Goal: Information Seeking & Learning: Stay updated

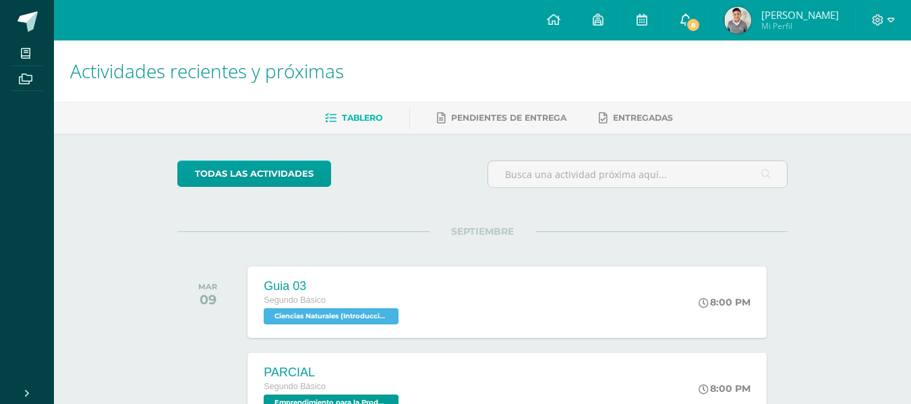
drag, startPoint x: 683, startPoint y: 42, endPoint x: 698, endPoint y: 20, distance: 27.3
click at [691, 20] on icon at bounding box center [685, 19] width 11 height 12
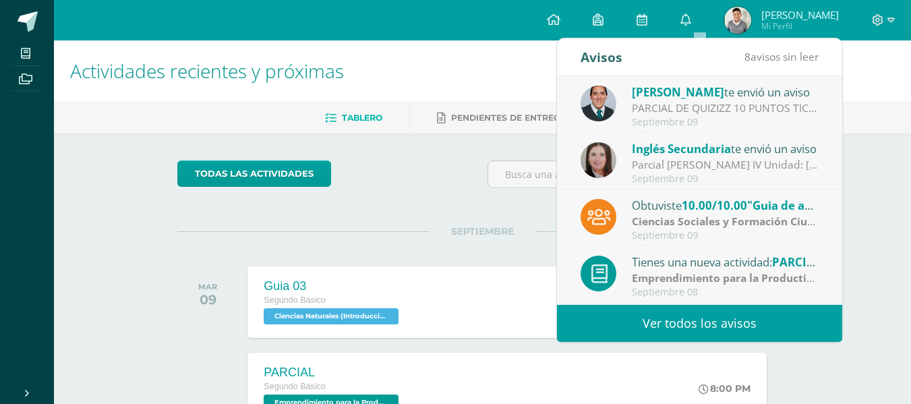
click at [700, 326] on link "Ver todos los avisos" at bounding box center [699, 323] width 285 height 37
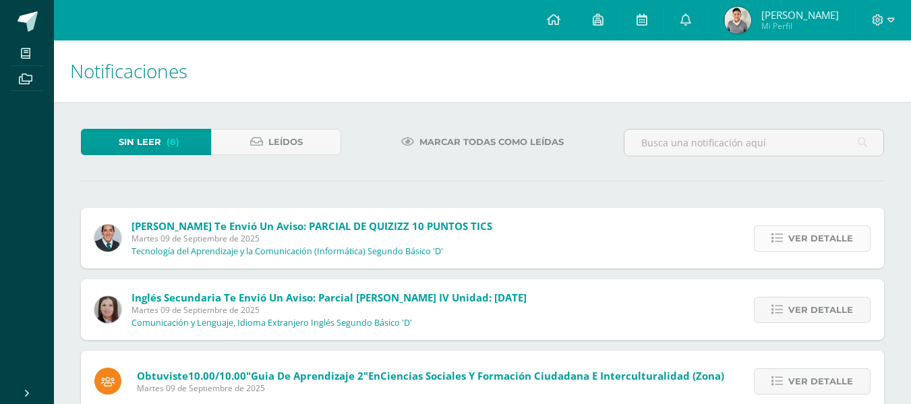
click at [813, 243] on span "Ver detalle" at bounding box center [820, 238] width 65 height 25
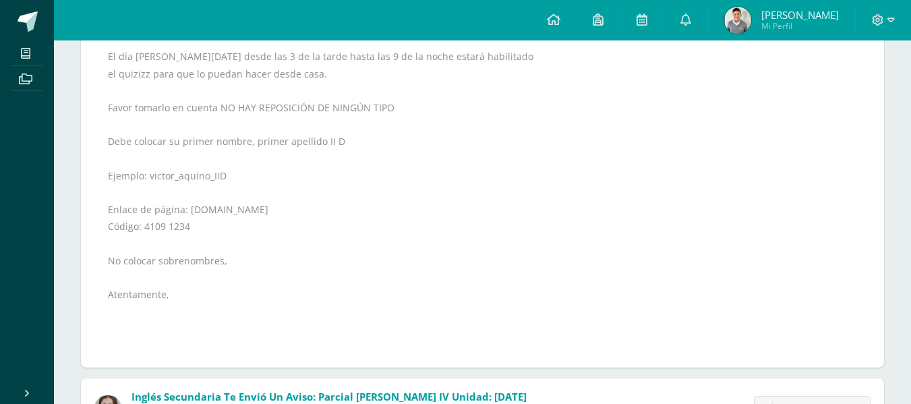
scroll to position [337, 0]
drag, startPoint x: 185, startPoint y: 208, endPoint x: 262, endPoint y: 206, distance: 77.6
click at [262, 206] on div "Buenas tardes Estimados todos GRUPO PROFESOR [PERSON_NAME] Reciban un cordial s…" at bounding box center [482, 149] width 749 height 408
copy div "[DOMAIN_NAME]"
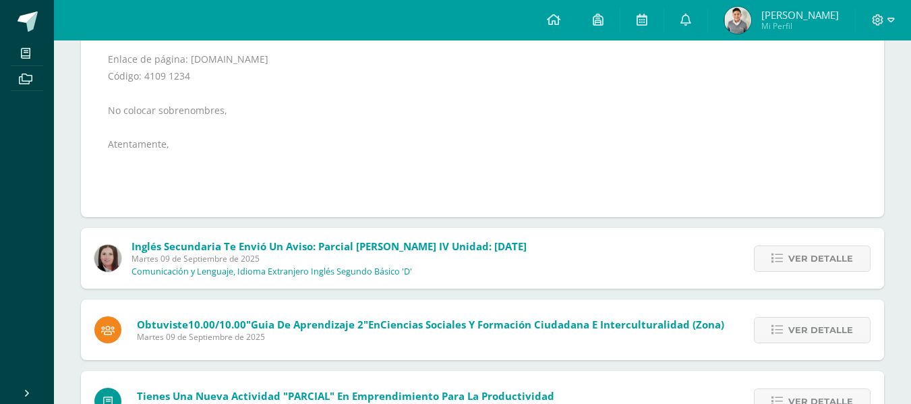
scroll to position [405, 0]
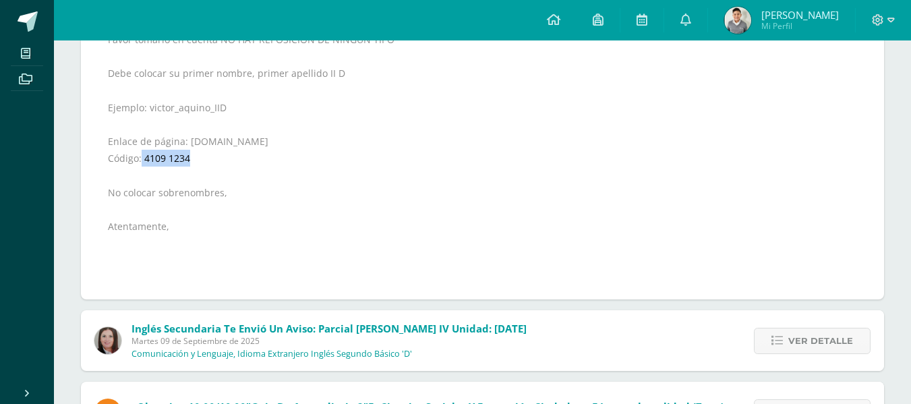
drag, startPoint x: 140, startPoint y: 156, endPoint x: 191, endPoint y: 155, distance: 50.6
click at [191, 155] on div "Buenas tardes Estimados todos GRUPO PROFESOR [PERSON_NAME] Reciban un cordial s…" at bounding box center [482, 82] width 749 height 408
copy div "4109 1234"
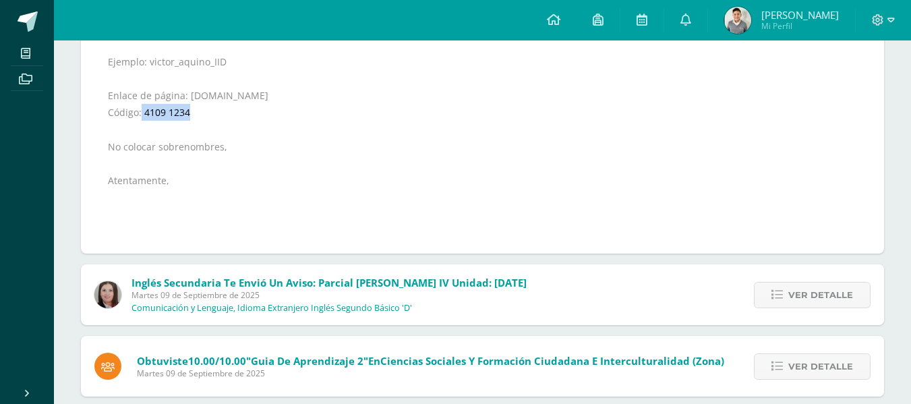
scroll to position [472, 0]
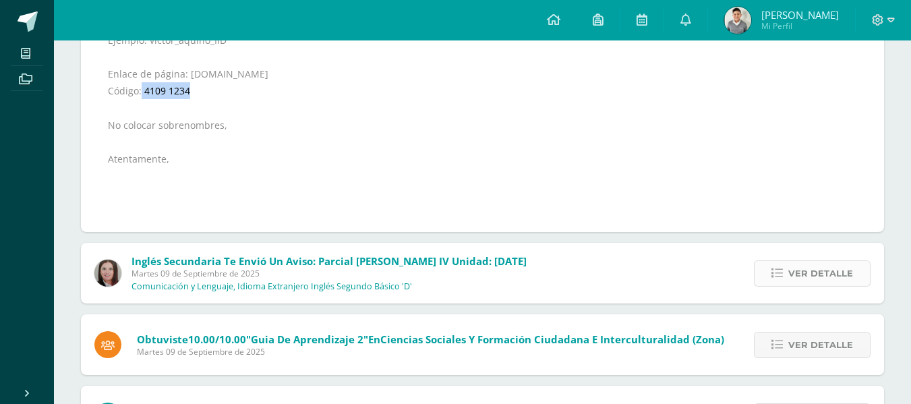
click at [774, 269] on icon at bounding box center [776, 273] width 11 height 11
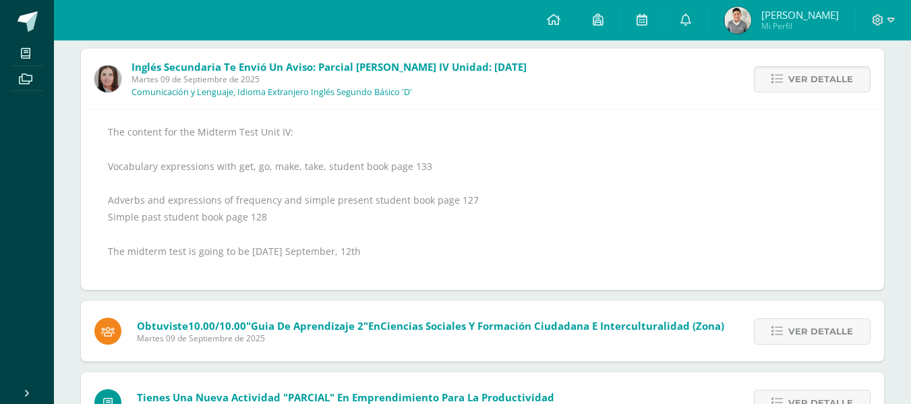
scroll to position [135, 0]
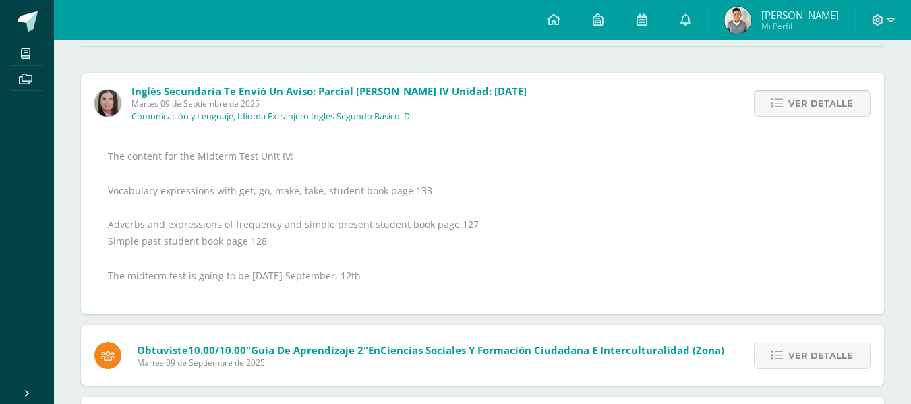
click at [794, 98] on span "Ver detalle" at bounding box center [820, 103] width 65 height 25
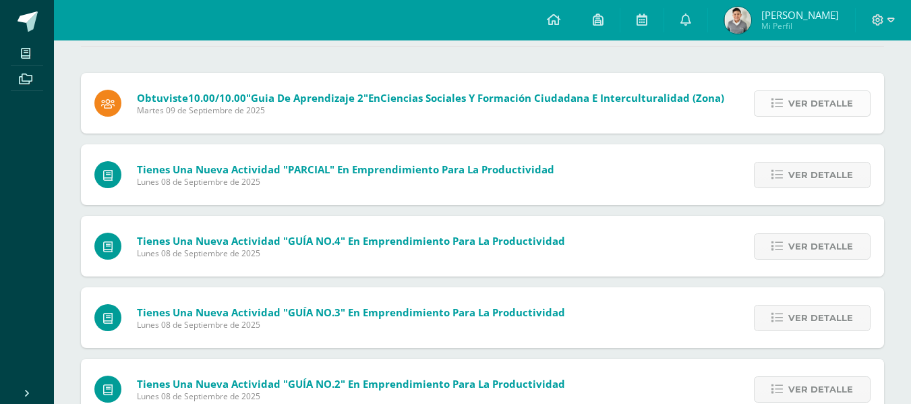
click at [803, 98] on span "Ver detalle" at bounding box center [820, 103] width 65 height 25
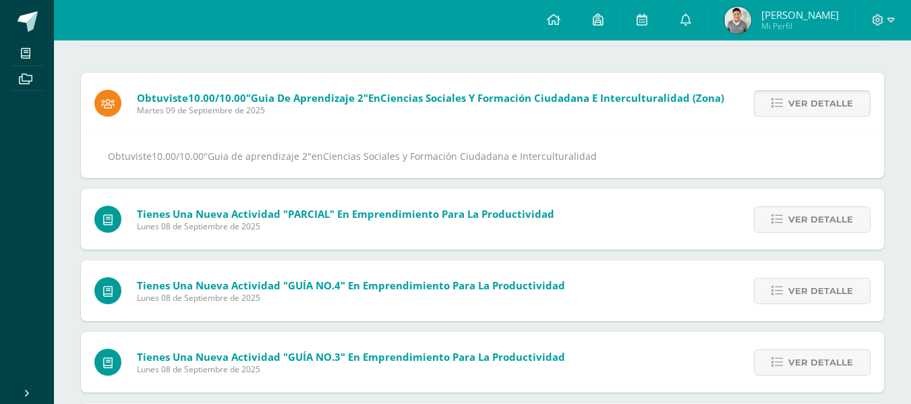
click at [803, 98] on span "Ver detalle" at bounding box center [820, 103] width 65 height 25
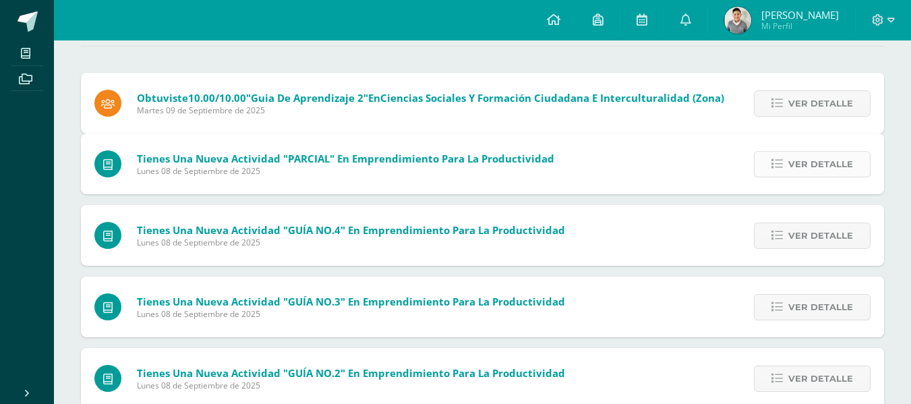
click at [804, 152] on span "Ver detalle" at bounding box center [820, 164] width 65 height 25
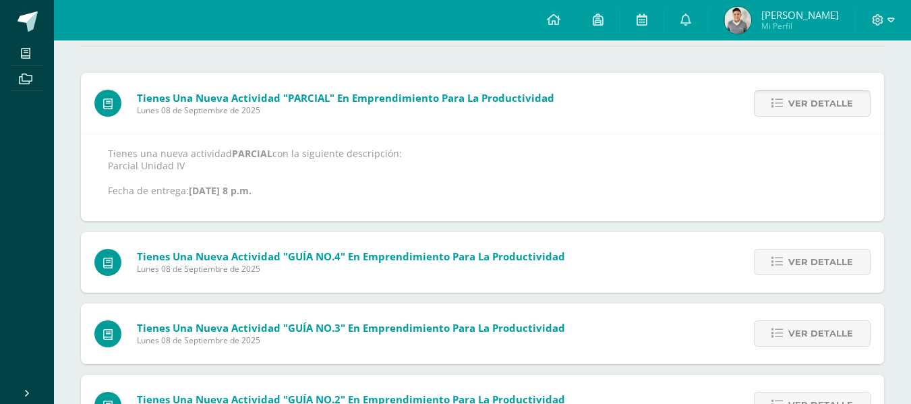
click at [804, 98] on span "Ver detalle" at bounding box center [820, 103] width 65 height 25
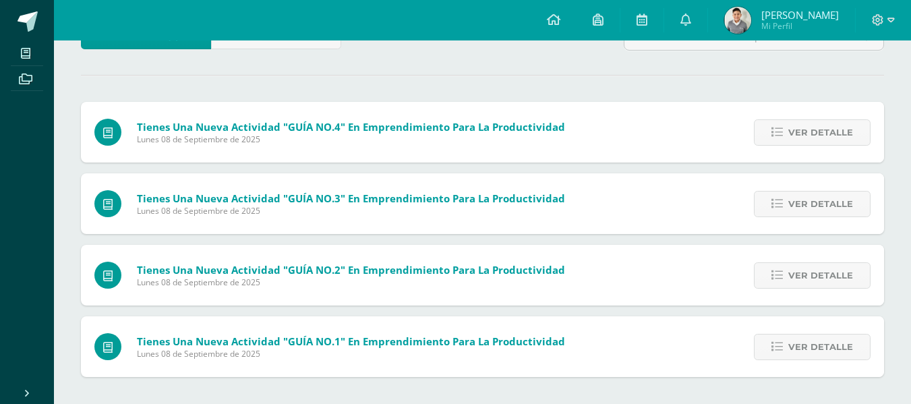
scroll to position [106, 0]
click at [804, 98] on div "Sin leer (5) Leídos Marcar todas como leídas Tienes una nueva actividad "PARCIA…" at bounding box center [482, 200] width 857 height 408
click at [804, 98] on div "Sin leer (4) Leídos Marcar todas como leídas Tienes una nueva actividad "GUÍA N…" at bounding box center [482, 200] width 857 height 408
click at [787, 122] on link "Ver detalle" at bounding box center [812, 132] width 117 height 26
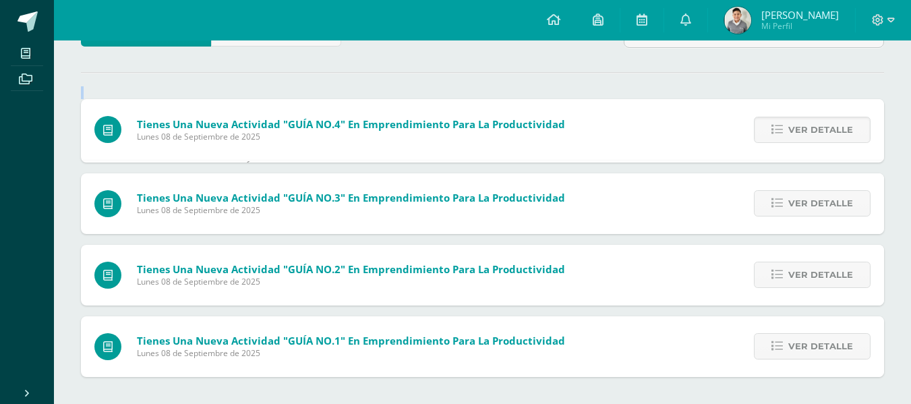
scroll to position [135, 0]
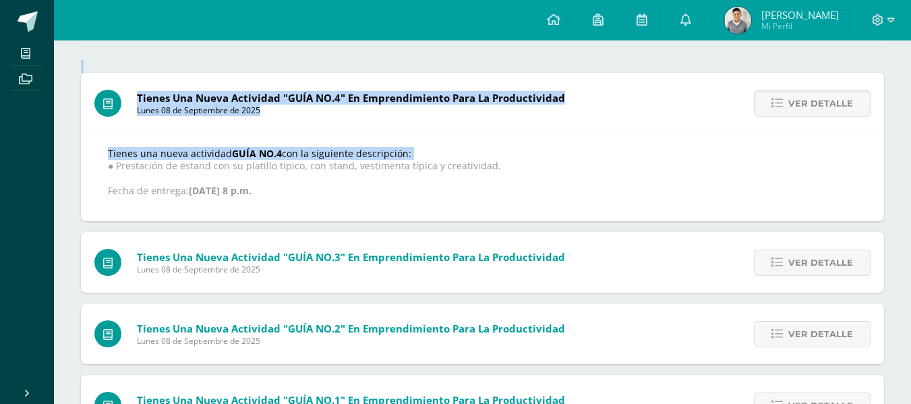
click at [789, 123] on div "Ver detalle" at bounding box center [809, 103] width 150 height 61
click at [795, 120] on div "Ver detalle" at bounding box center [809, 103] width 150 height 61
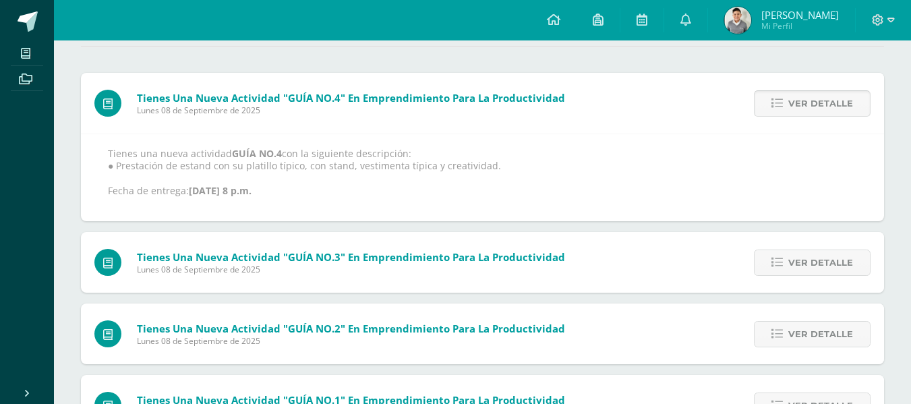
click at [806, 112] on span "Ver detalle" at bounding box center [820, 103] width 65 height 25
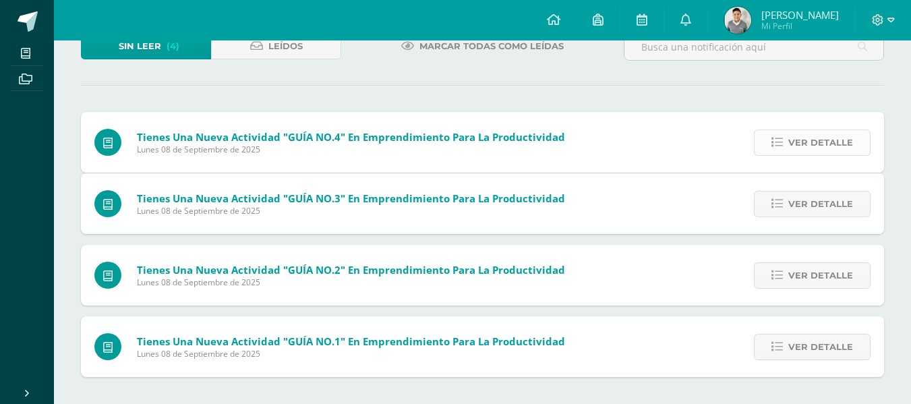
scroll to position [34, 0]
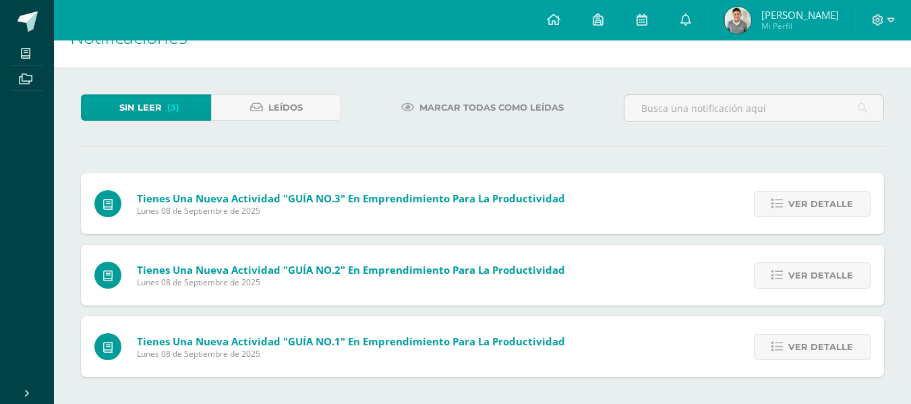
click at [841, 219] on div "Ver detalle" at bounding box center [809, 203] width 150 height 61
click at [837, 200] on span "Ver detalle" at bounding box center [820, 203] width 65 height 25
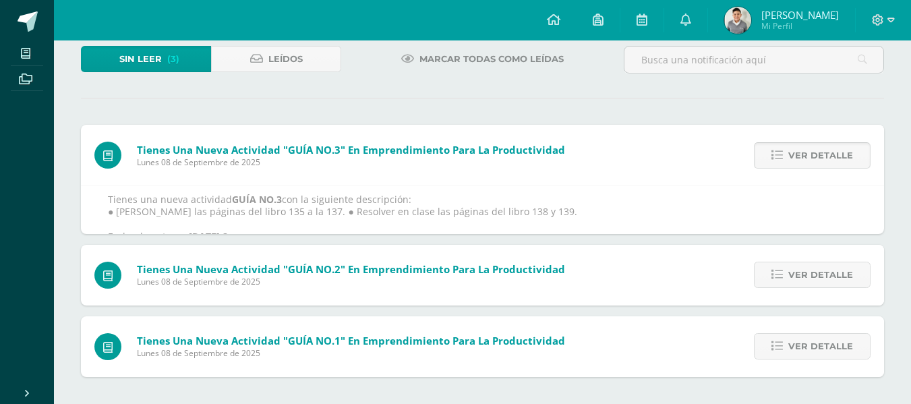
scroll to position [122, 0]
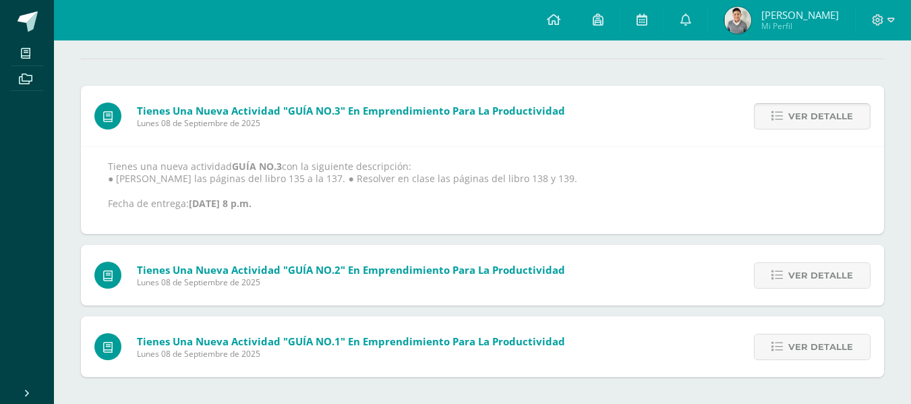
click at [777, 123] on link "Ver detalle" at bounding box center [812, 116] width 117 height 26
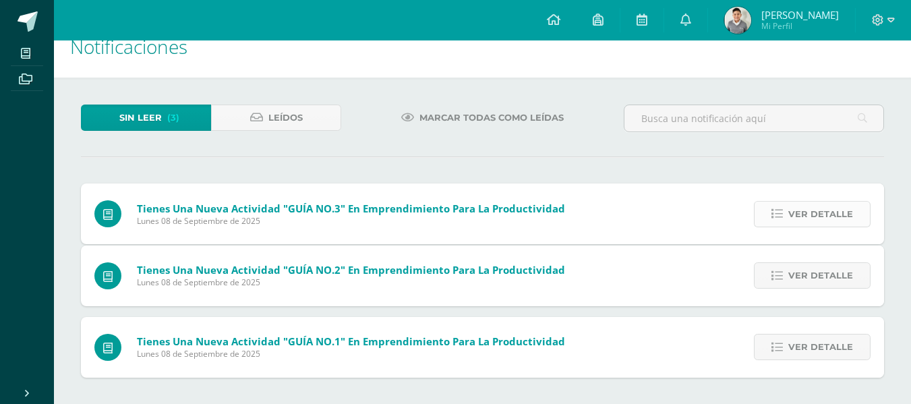
scroll to position [0, 0]
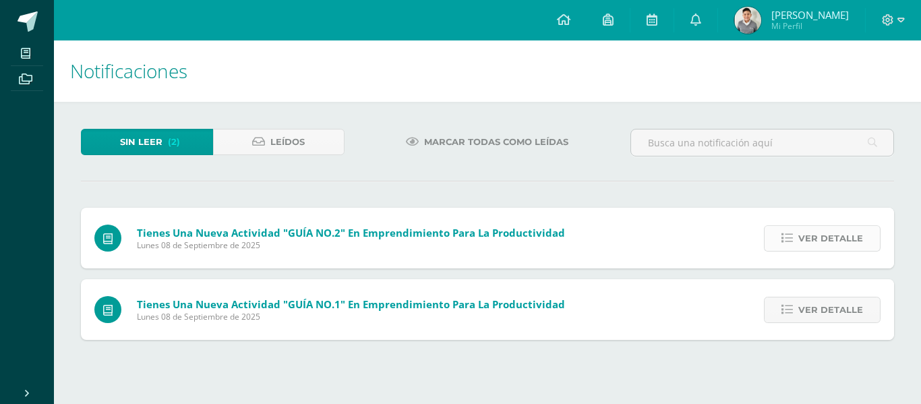
click at [800, 227] on link "Ver detalle" at bounding box center [822, 238] width 117 height 26
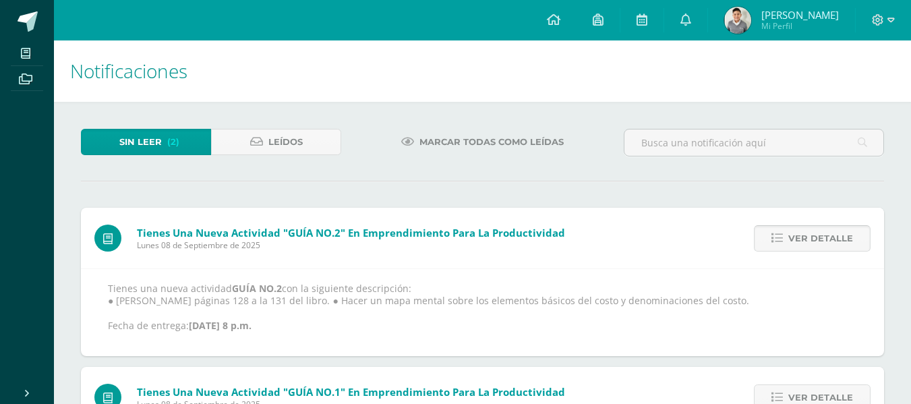
click at [798, 225] on link "Ver detalle" at bounding box center [812, 238] width 117 height 26
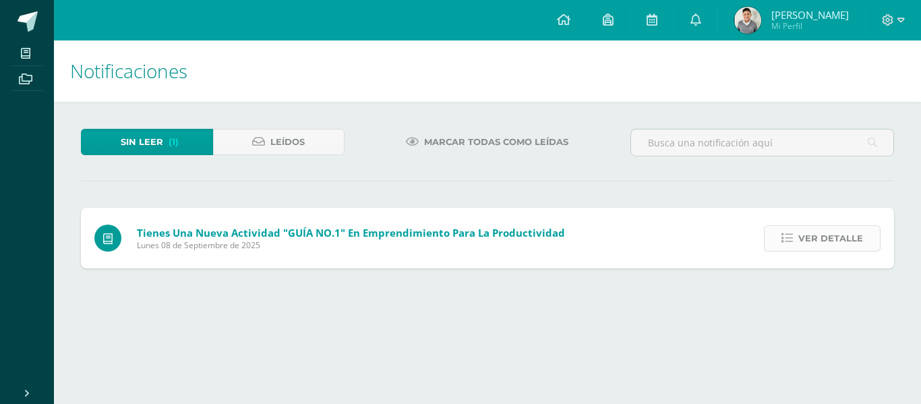
click at [793, 234] on icon at bounding box center [786, 238] width 11 height 11
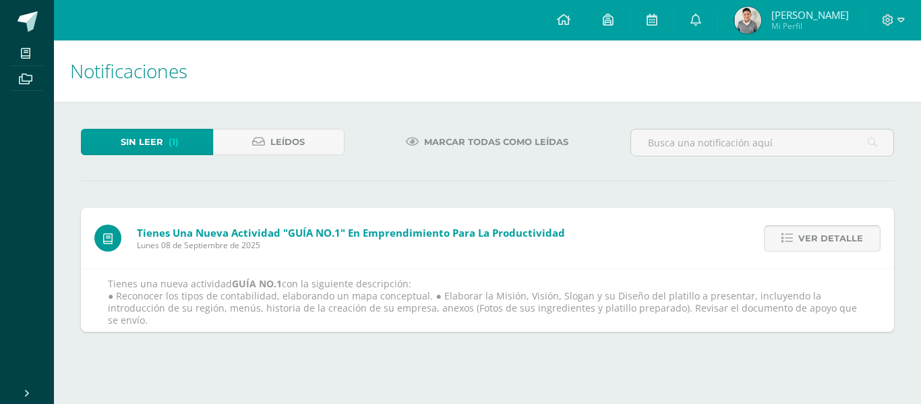
click at [793, 234] on icon at bounding box center [786, 238] width 11 height 11
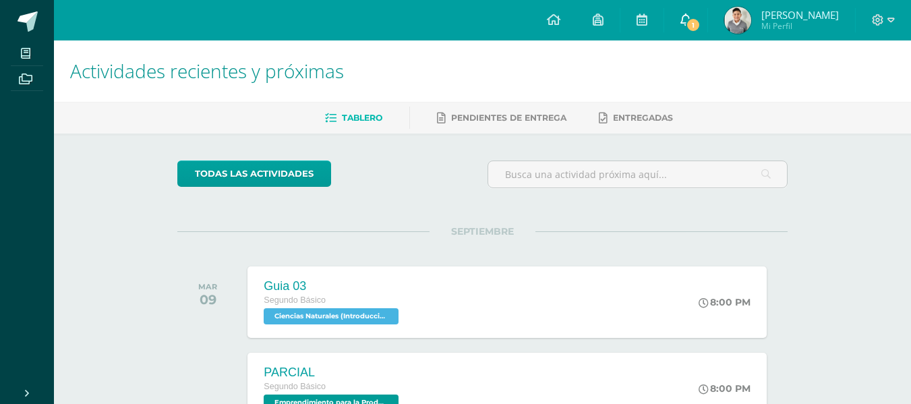
click at [707, 11] on link "1" at bounding box center [685, 20] width 43 height 40
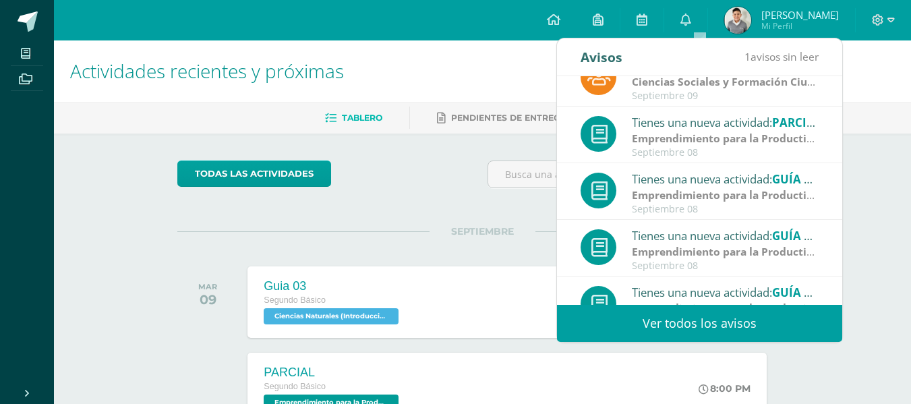
scroll to position [214, 0]
